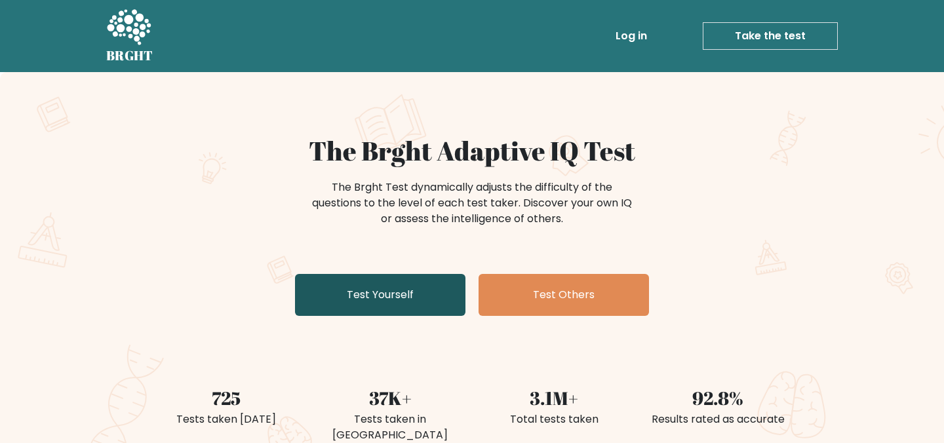
click at [386, 307] on link "Test Yourself" at bounding box center [380, 295] width 170 height 42
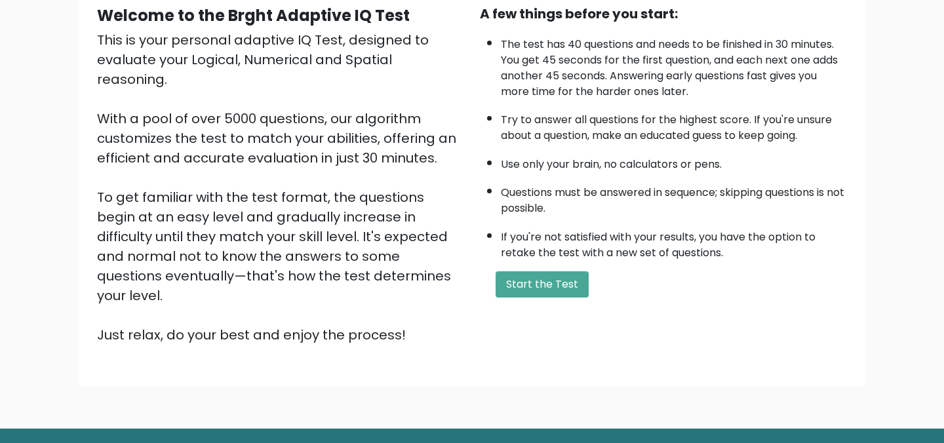
scroll to position [132, 0]
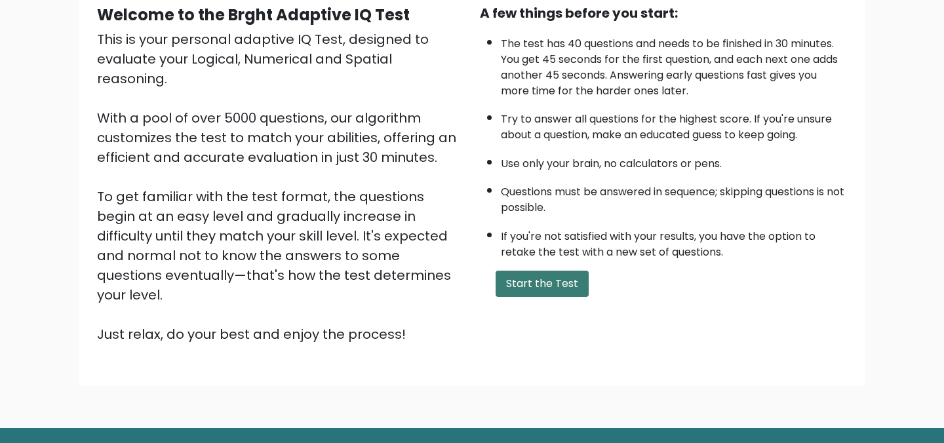
click at [508, 277] on button "Start the Test" at bounding box center [541, 284] width 93 height 26
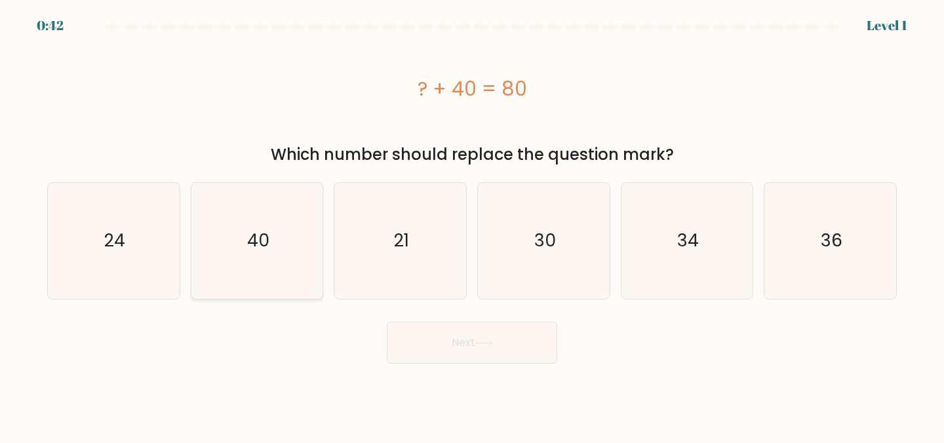
click at [241, 231] on icon "40" at bounding box center [257, 241] width 116 height 116
click at [472, 225] on input "b. 40" at bounding box center [472, 222] width 1 height 3
radio input "true"
click at [462, 336] on button "Next" at bounding box center [472, 343] width 170 height 42
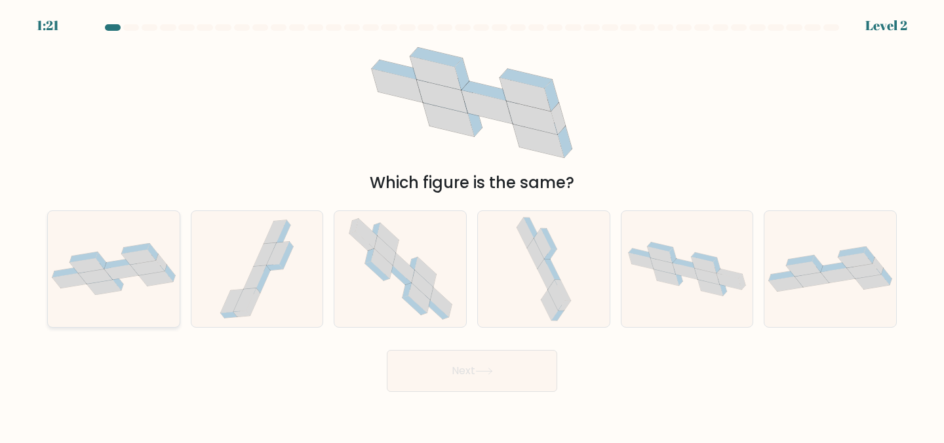
click at [117, 262] on icon at bounding box center [118, 263] width 28 height 10
click at [472, 225] on input "a." at bounding box center [472, 222] width 1 height 3
radio input "true"
click at [431, 364] on button "Next" at bounding box center [472, 371] width 170 height 42
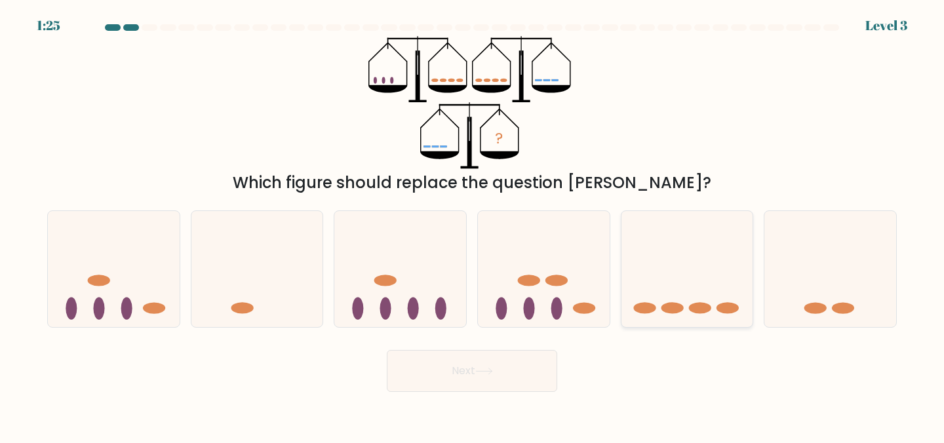
click at [673, 313] on ellipse at bounding box center [672, 308] width 22 height 11
click at [472, 225] on input "e." at bounding box center [472, 222] width 1 height 3
radio input "true"
click at [484, 379] on button "Next" at bounding box center [472, 371] width 170 height 42
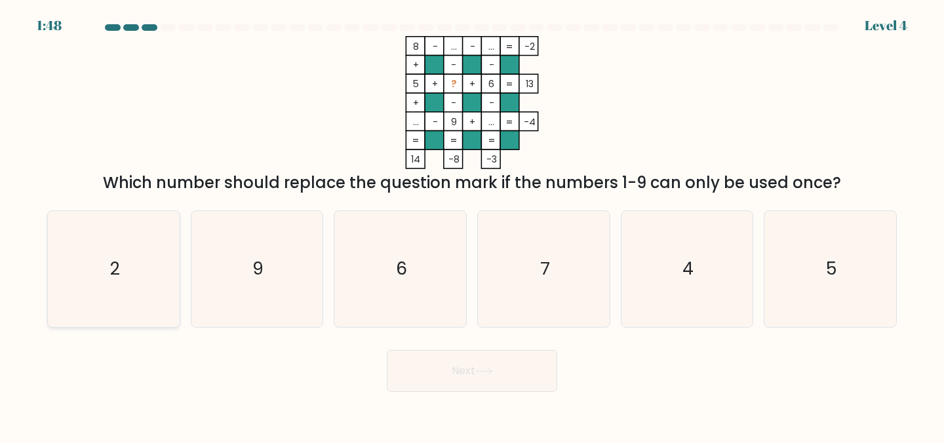
click at [109, 311] on icon "2" at bounding box center [114, 269] width 116 height 116
click at [472, 225] on input "a. 2" at bounding box center [472, 222] width 1 height 3
radio input "true"
click at [433, 383] on button "Next" at bounding box center [472, 371] width 170 height 42
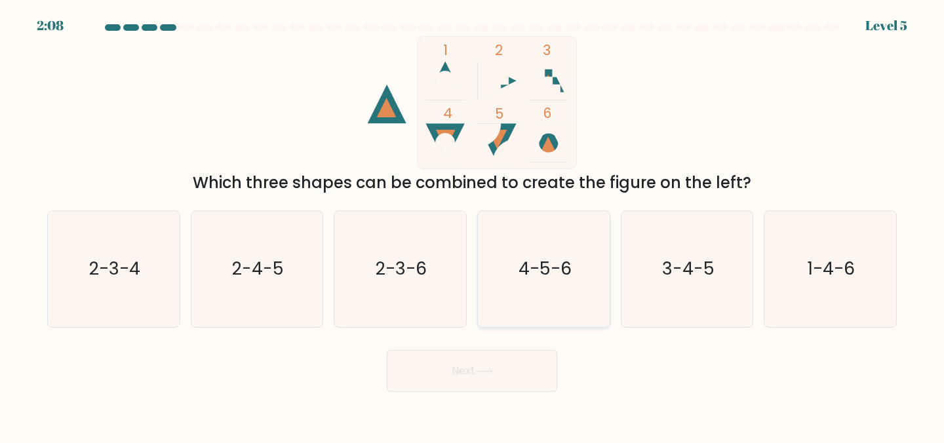
click at [567, 303] on icon "4-5-6" at bounding box center [544, 269] width 116 height 116
click at [472, 225] on input "d. 4-5-6" at bounding box center [472, 222] width 1 height 3
radio input "true"
click at [518, 363] on button "Next" at bounding box center [472, 371] width 170 height 42
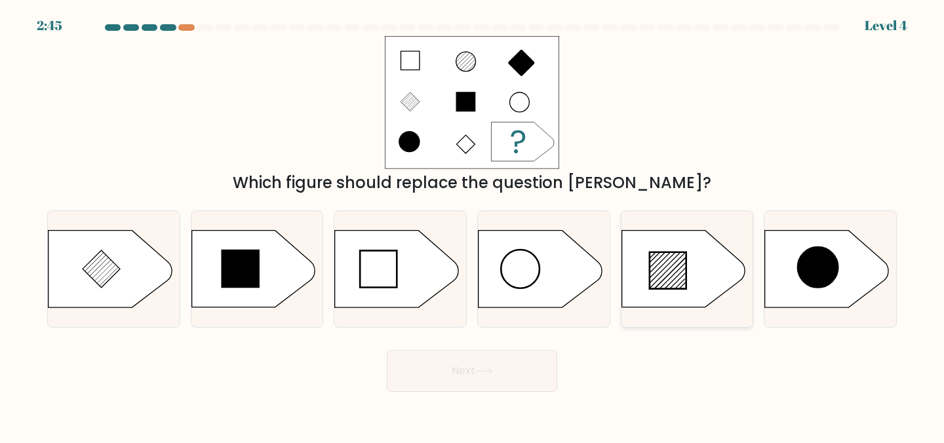
click at [659, 297] on icon at bounding box center [682, 269] width 123 height 77
click at [472, 225] on input "e." at bounding box center [472, 222] width 1 height 3
radio input "true"
click at [512, 370] on button "Next" at bounding box center [472, 371] width 170 height 42
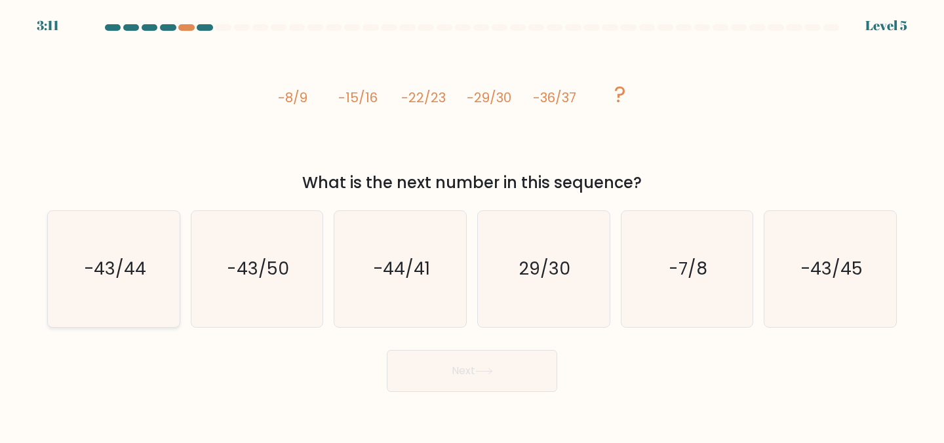
click at [121, 269] on text "-43/44" at bounding box center [115, 268] width 62 height 24
click at [472, 225] on input "a. -43/44" at bounding box center [472, 222] width 1 height 3
radio input "true"
click at [531, 387] on button "Next" at bounding box center [472, 371] width 170 height 42
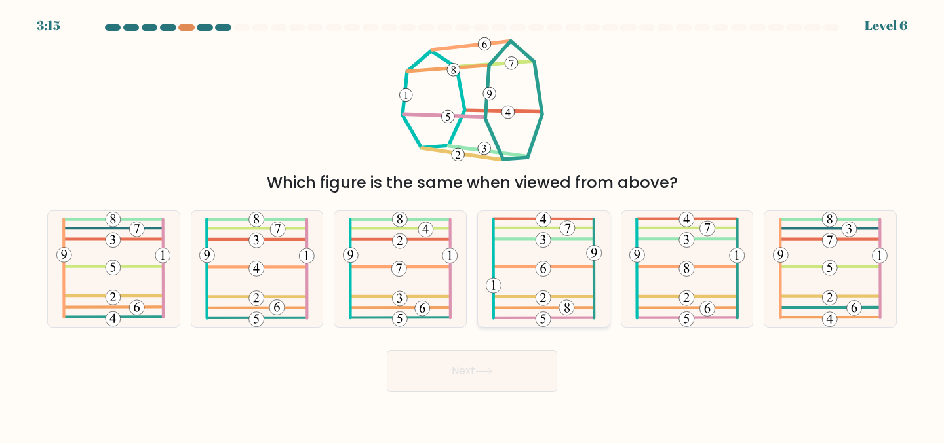
click at [557, 256] on icon at bounding box center [544, 269] width 116 height 116
click at [472, 225] on input "d." at bounding box center [472, 222] width 1 height 3
radio input "true"
click at [525, 350] on button "Next" at bounding box center [472, 371] width 170 height 42
click at [523, 364] on button "Next" at bounding box center [472, 371] width 170 height 42
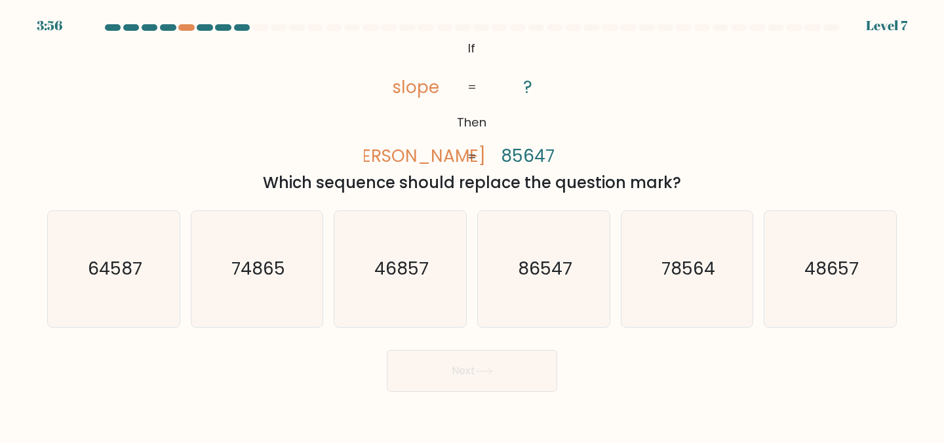
click at [183, 31] on div at bounding box center [471, 30] width 865 height 12
click at [187, 27] on div at bounding box center [186, 27] width 16 height 7
click at [713, 280] on text "78564" at bounding box center [688, 268] width 54 height 24
click at [472, 225] on input "e. 78564" at bounding box center [472, 222] width 1 height 3
radio input "true"
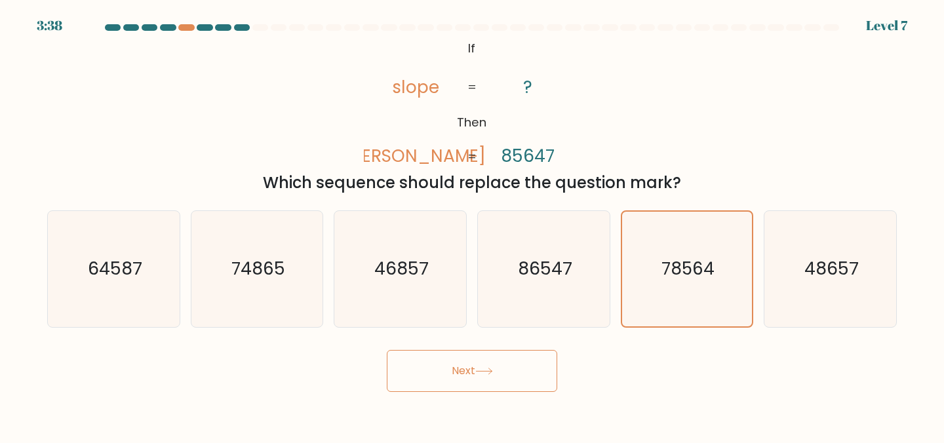
click at [478, 385] on button "Next" at bounding box center [472, 371] width 170 height 42
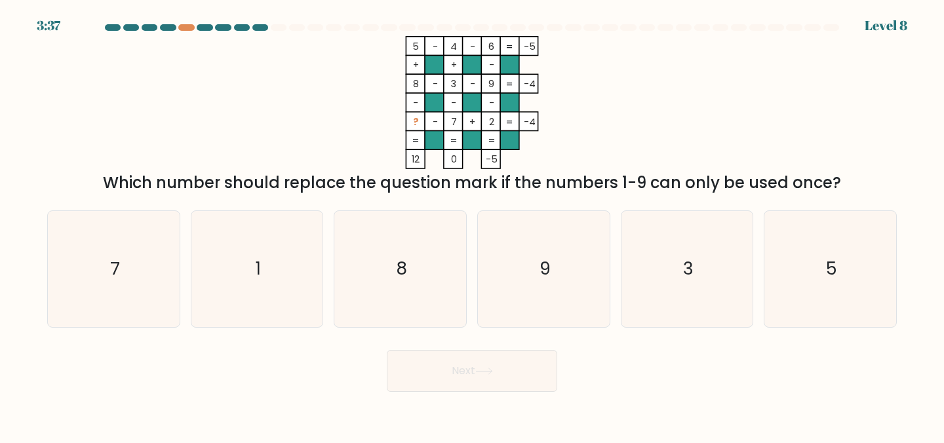
click at [514, 364] on button "Next" at bounding box center [472, 371] width 170 height 42
click at [611, 363] on div "Next" at bounding box center [471, 367] width 865 height 48
click at [279, 284] on icon "1" at bounding box center [257, 269] width 116 height 116
click at [472, 225] on input "b. 1" at bounding box center [472, 222] width 1 height 3
radio input "true"
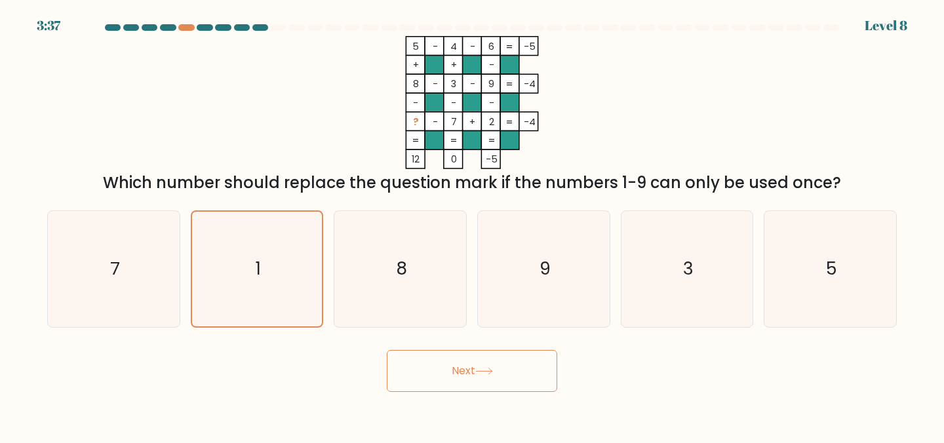
click at [462, 387] on button "Next" at bounding box center [472, 371] width 170 height 42
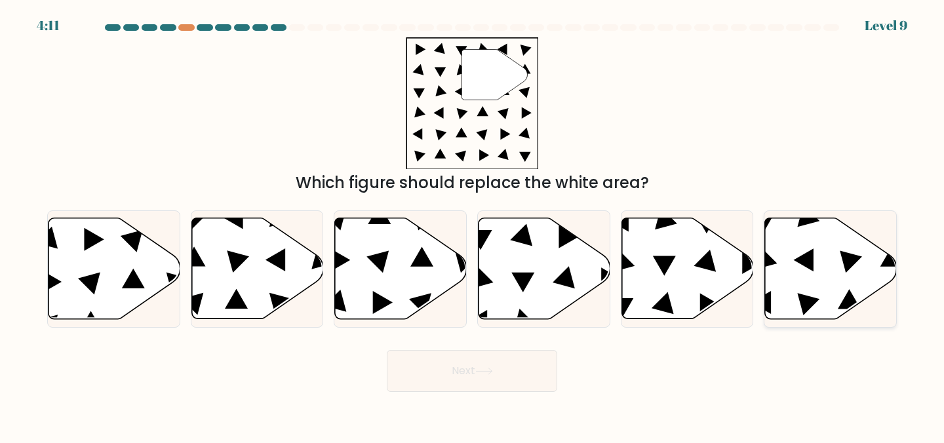
click at [833, 250] on icon at bounding box center [831, 268] width 132 height 101
click at [472, 225] on input "f." at bounding box center [472, 222] width 1 height 3
radio input "true"
click at [529, 390] on button "Next" at bounding box center [472, 371] width 170 height 42
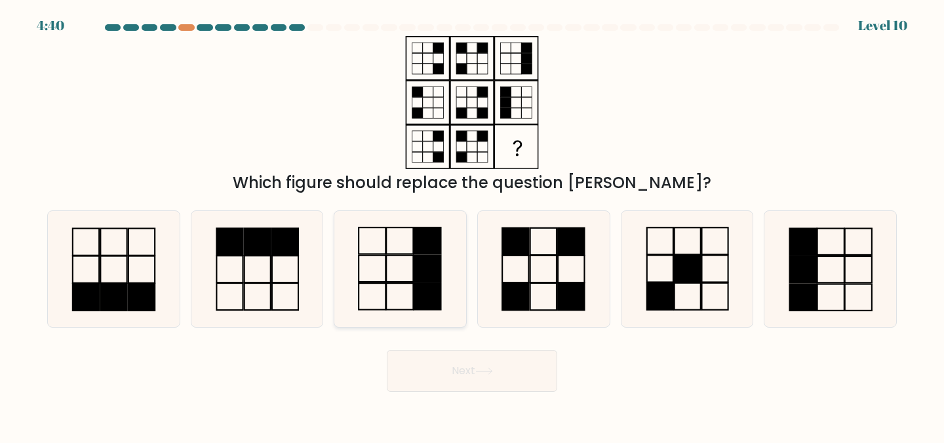
click at [408, 285] on icon at bounding box center [400, 269] width 116 height 116
click at [472, 225] on input "c." at bounding box center [472, 222] width 1 height 3
radio input "true"
click at [427, 374] on button "Next" at bounding box center [472, 371] width 170 height 42
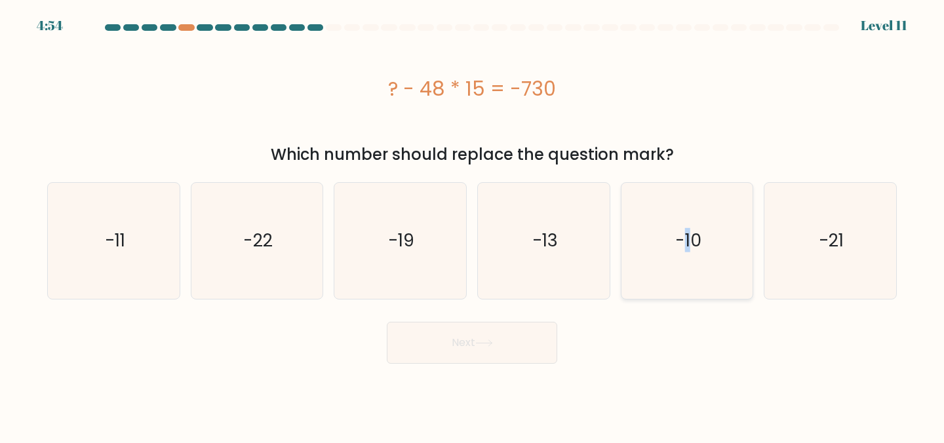
click at [687, 232] on text "-10" at bounding box center [688, 240] width 26 height 24
click at [508, 347] on button "Next" at bounding box center [472, 343] width 170 height 42
click at [730, 240] on icon "-10" at bounding box center [687, 241] width 116 height 116
click at [472, 225] on input "e. -10" at bounding box center [472, 222] width 1 height 3
radio input "true"
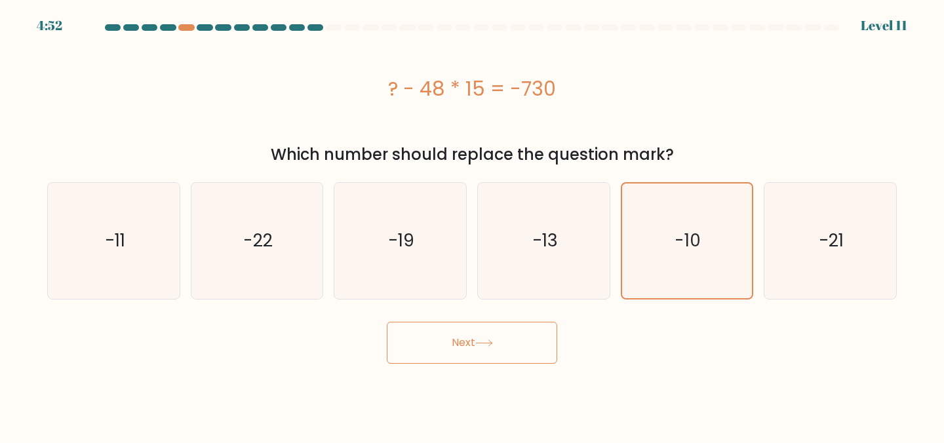
click at [520, 349] on button "Next" at bounding box center [472, 343] width 170 height 42
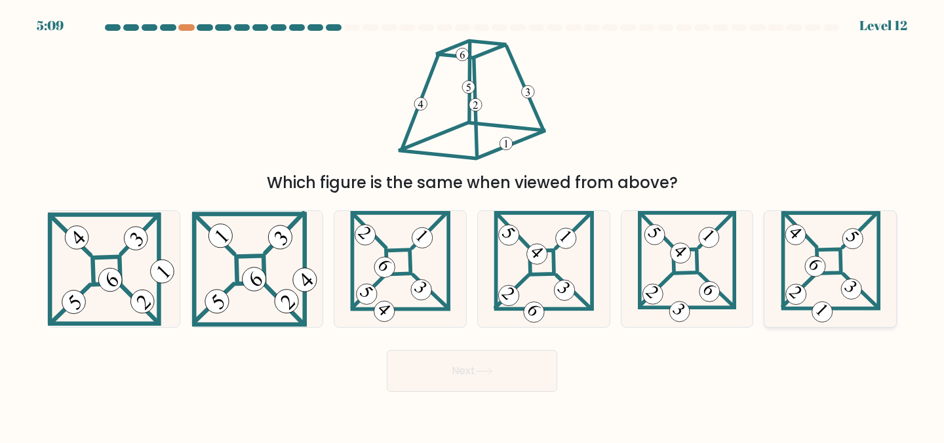
click at [851, 281] on 869 at bounding box center [850, 289] width 29 height 29
click at [472, 225] on input "f." at bounding box center [472, 222] width 1 height 3
radio input "true"
click at [491, 378] on button "Next" at bounding box center [472, 371] width 170 height 42
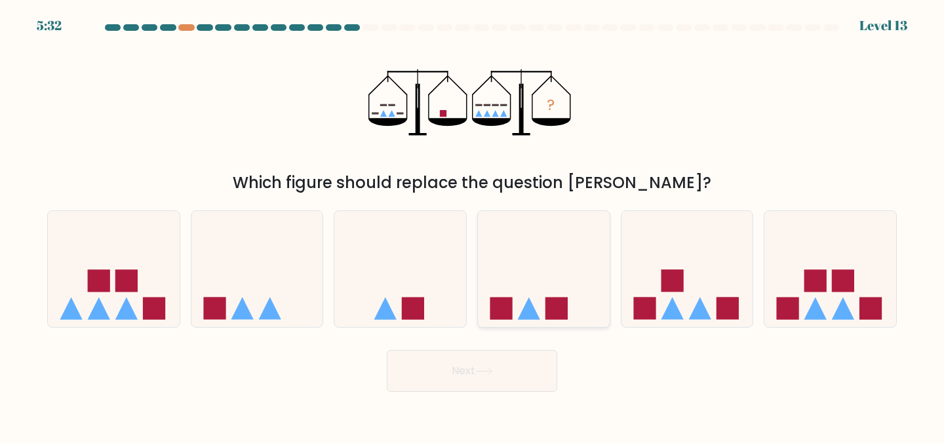
click at [543, 319] on icon at bounding box center [544, 268] width 132 height 109
click at [472, 225] on input "d." at bounding box center [472, 222] width 1 height 3
radio input "true"
click at [661, 375] on div "Next" at bounding box center [471, 367] width 865 height 48
click at [855, 282] on icon at bounding box center [830, 268] width 132 height 109
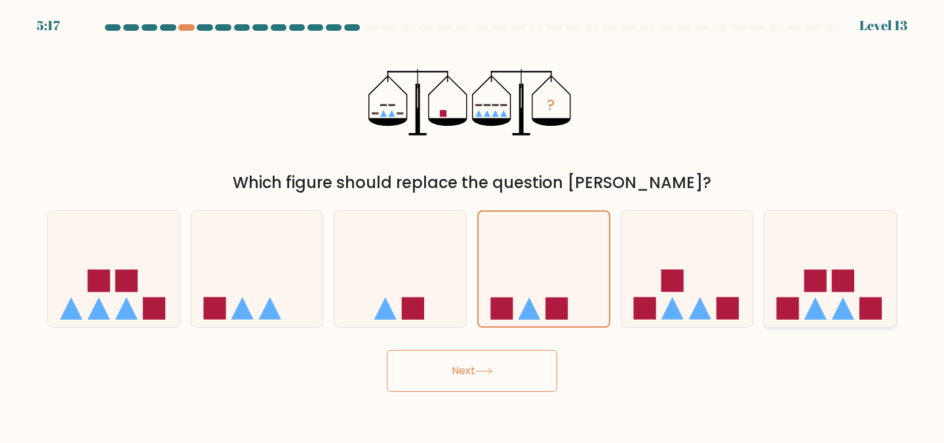
click at [472, 225] on input "f." at bounding box center [472, 222] width 1 height 3
radio input "true"
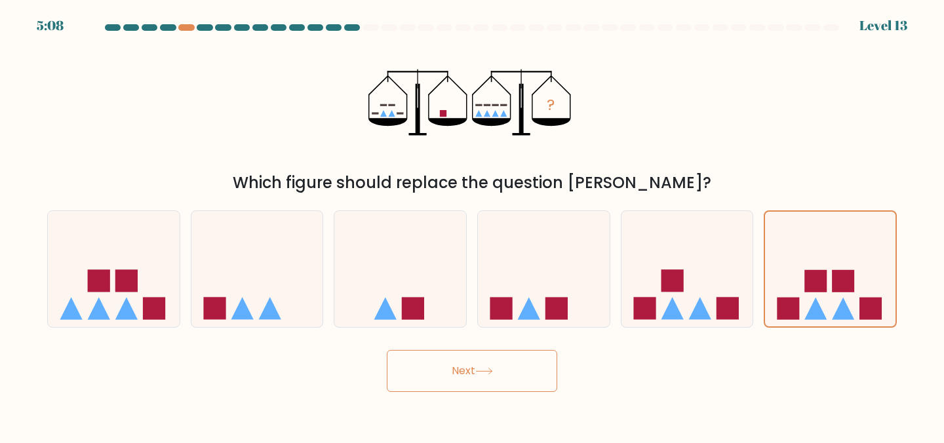
click at [509, 375] on button "Next" at bounding box center [472, 371] width 170 height 42
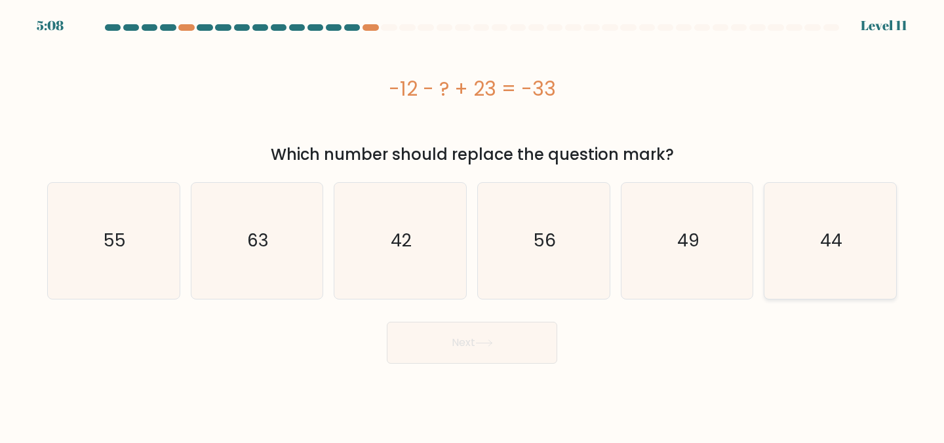
click at [858, 252] on icon "44" at bounding box center [830, 241] width 116 height 116
click at [472, 225] on input "f. 44" at bounding box center [472, 222] width 1 height 3
radio input "true"
click at [461, 356] on button "Next" at bounding box center [472, 343] width 170 height 42
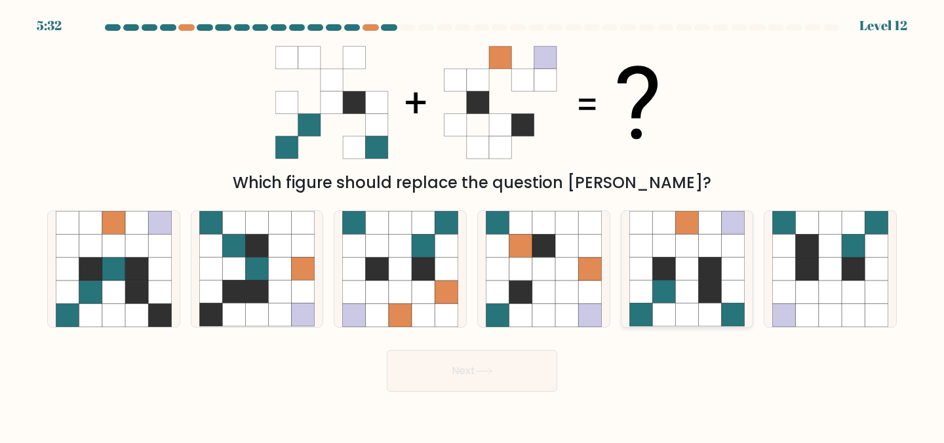
click at [688, 306] on icon at bounding box center [686, 314] width 23 height 23
click at [472, 225] on input "e." at bounding box center [472, 222] width 1 height 3
radio input "true"
click at [514, 371] on button "Next" at bounding box center [472, 371] width 170 height 42
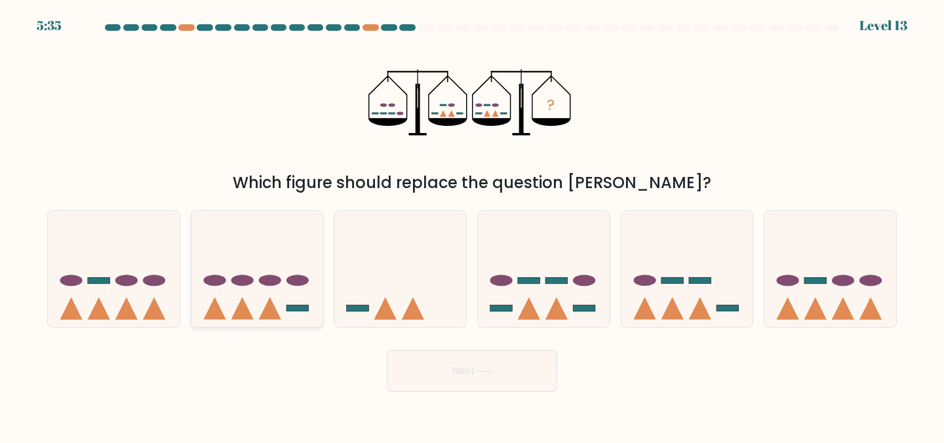
click at [269, 318] on icon at bounding box center [270, 309] width 22 height 22
click at [472, 225] on input "b." at bounding box center [472, 222] width 1 height 3
radio input "true"
click at [824, 307] on icon at bounding box center [830, 268] width 132 height 109
click at [472, 225] on input "f." at bounding box center [472, 222] width 1 height 3
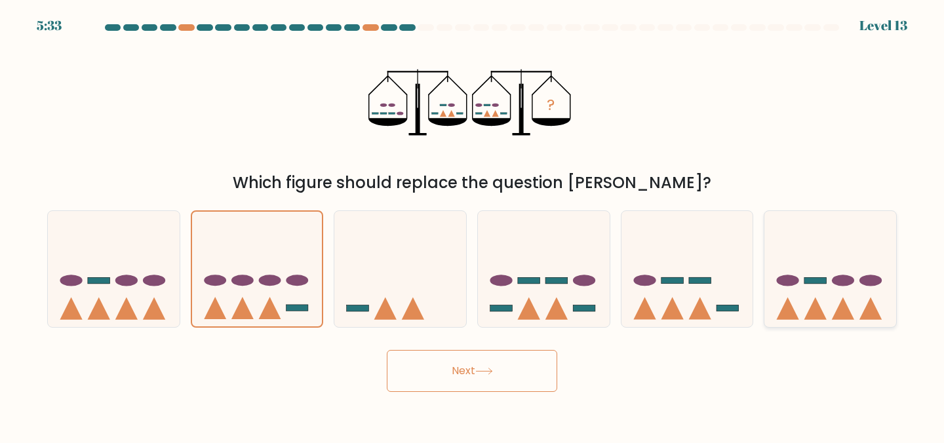
radio input "true"
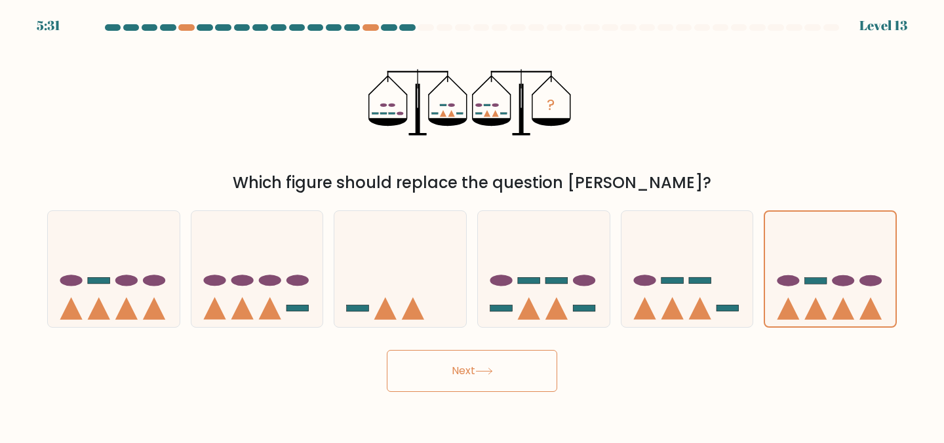
click at [519, 364] on button "Next" at bounding box center [472, 371] width 170 height 42
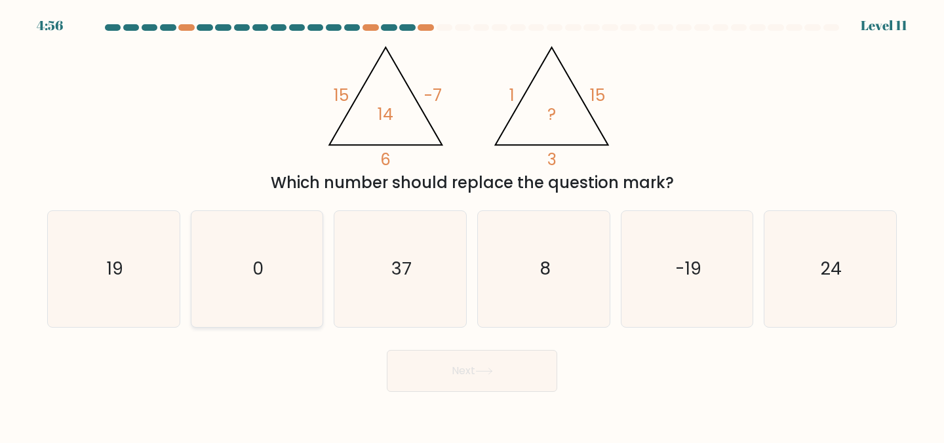
click at [284, 298] on icon "0" at bounding box center [257, 269] width 116 height 116
click at [472, 225] on input "b. 0" at bounding box center [472, 222] width 1 height 3
radio input "true"
click at [425, 379] on button "Next" at bounding box center [472, 371] width 170 height 42
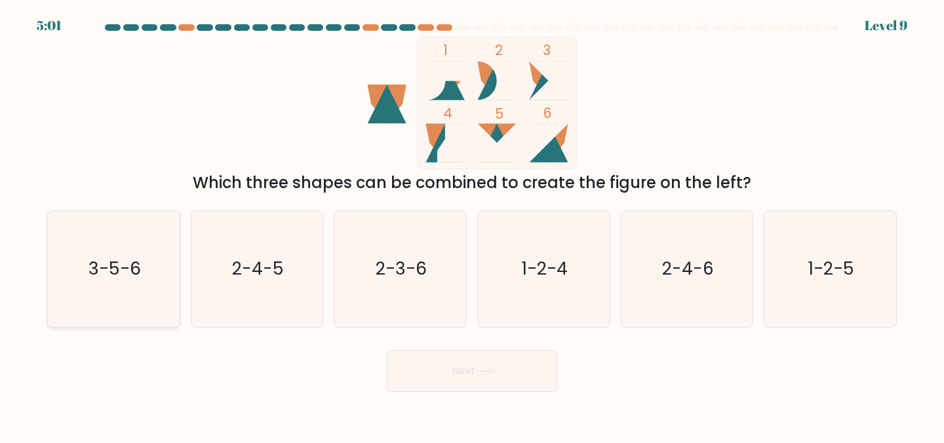
click at [140, 287] on icon "3-5-6" at bounding box center [114, 269] width 116 height 116
click at [472, 225] on input "a. 3-5-6" at bounding box center [472, 222] width 1 height 3
radio input "true"
click at [469, 383] on button "Next" at bounding box center [472, 371] width 170 height 42
